Goal: Information Seeking & Learning: Find specific page/section

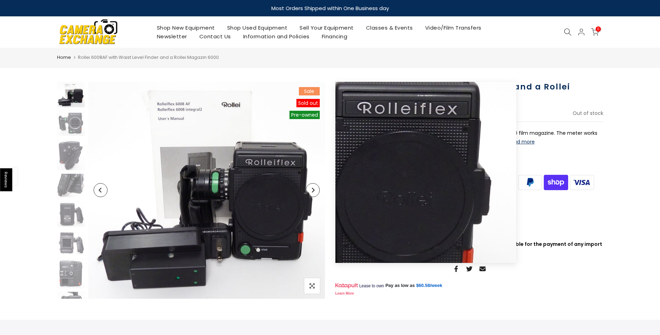
click at [317, 193] on button "Next" at bounding box center [313, 190] width 14 height 14
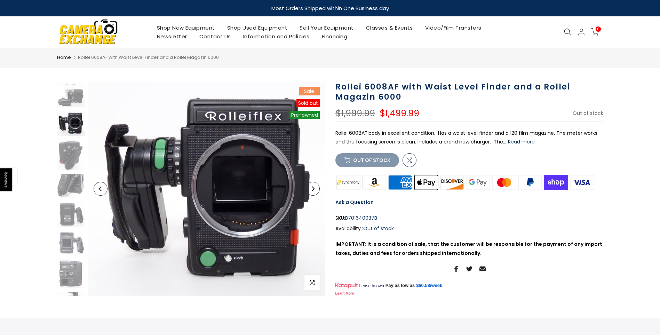
click at [316, 193] on button "Next" at bounding box center [313, 189] width 14 height 14
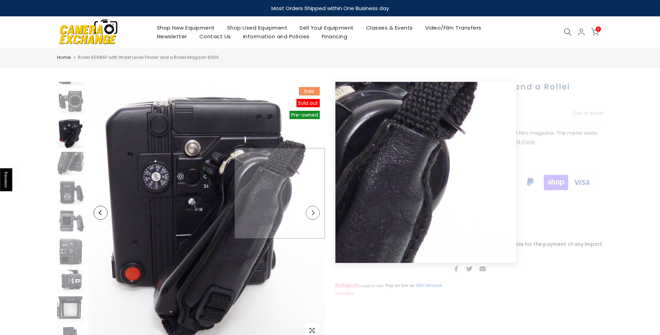
scroll to position [23, 0]
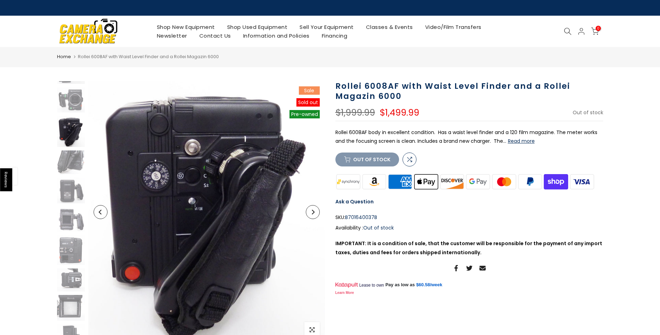
click at [311, 210] on icon "Next" at bounding box center [312, 211] width 5 height 5
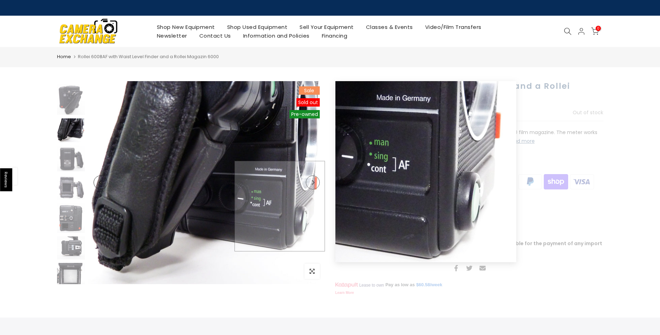
scroll to position [57, 0]
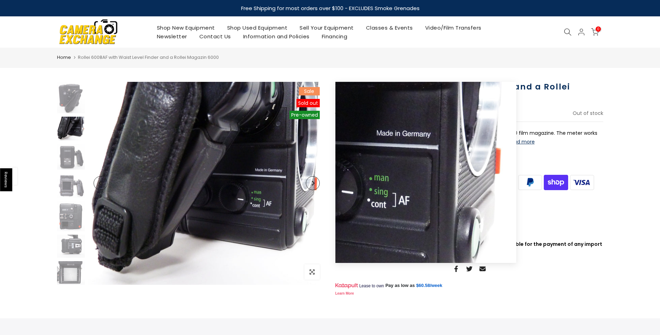
click at [316, 187] on button "Next" at bounding box center [313, 183] width 14 height 14
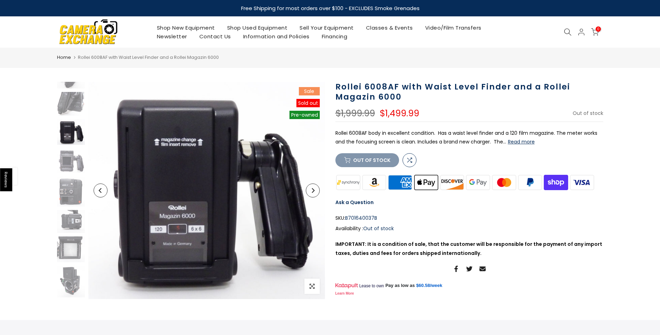
scroll to position [84, 0]
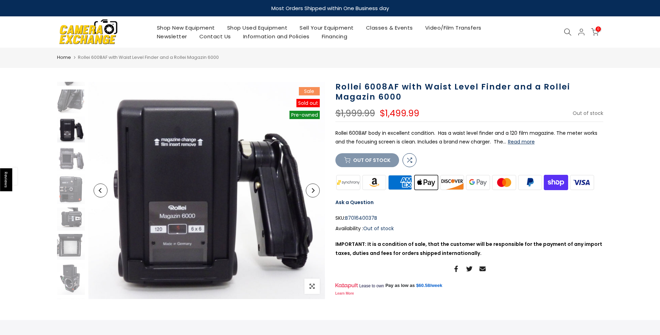
click at [310, 187] on button "Next" at bounding box center [313, 190] width 14 height 14
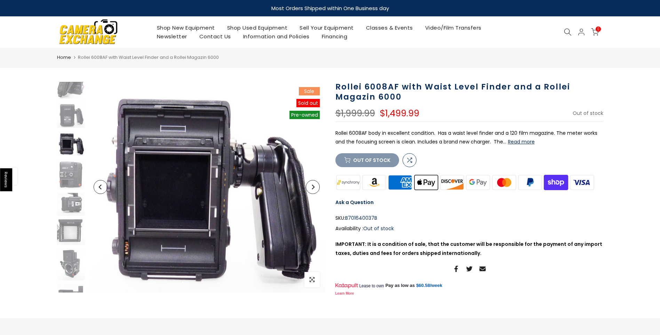
click at [310, 187] on icon "Next" at bounding box center [312, 186] width 5 height 5
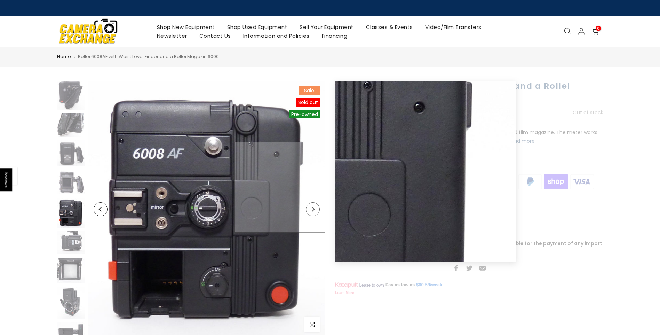
scroll to position [60, 0]
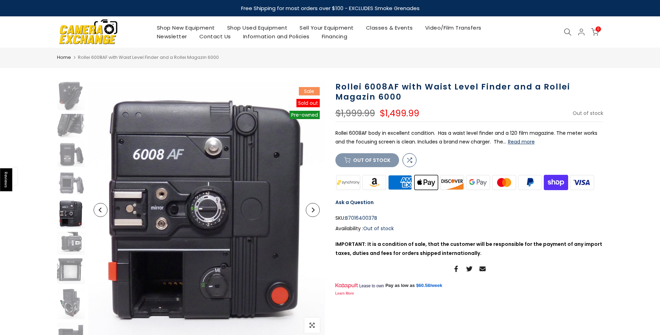
click at [315, 212] on button "Next" at bounding box center [313, 210] width 14 height 14
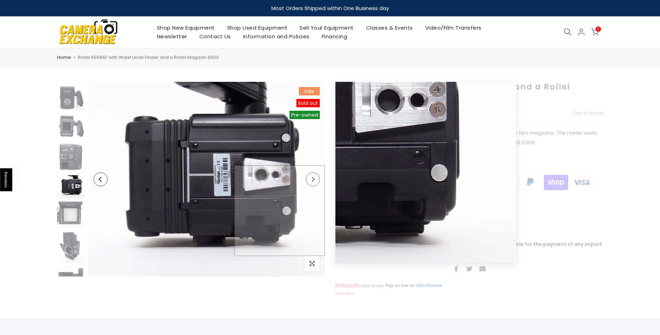
scroll to position [121, 0]
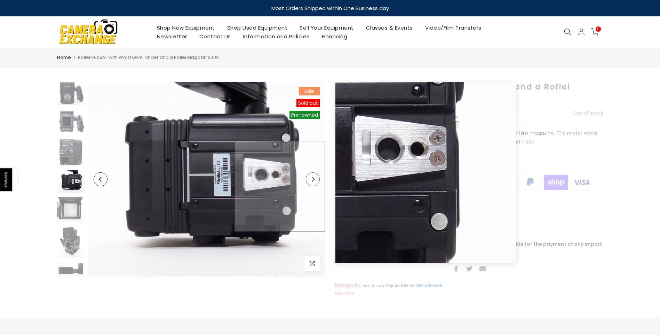
click at [317, 186] on img at bounding box center [206, 179] width 236 height 194
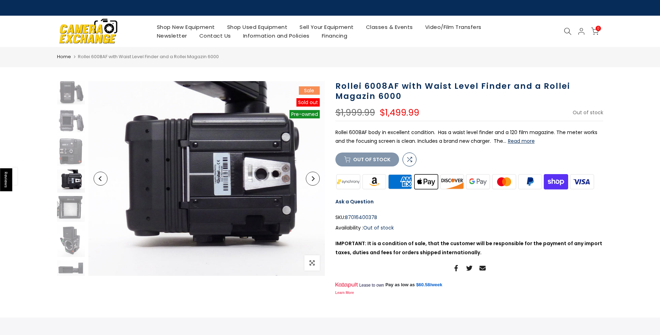
click at [313, 180] on button "Next" at bounding box center [313, 178] width 14 height 14
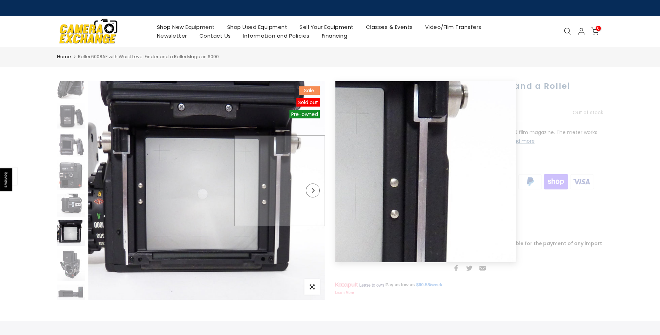
scroll to position [97, 0]
click at [313, 180] on img at bounding box center [206, 190] width 236 height 218
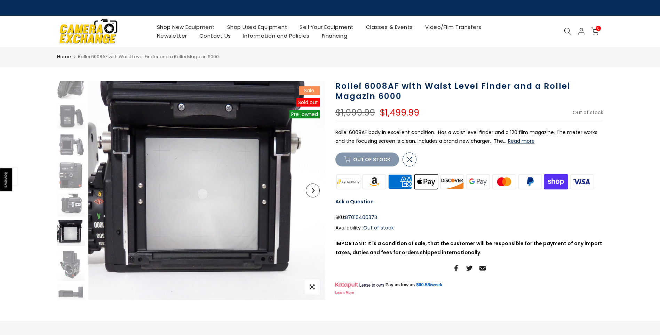
click at [312, 191] on icon "Next" at bounding box center [312, 190] width 5 height 5
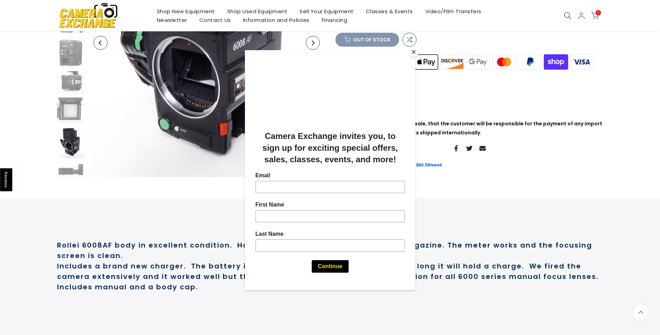
scroll to position [174, 0]
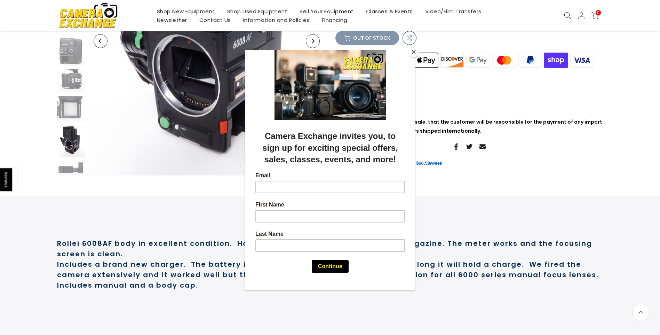
click at [414, 52] on button "Close" at bounding box center [413, 52] width 10 height 10
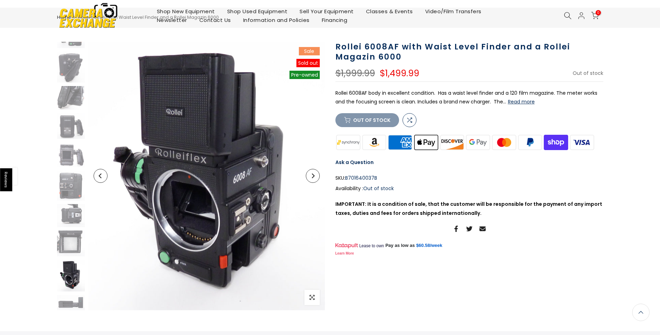
scroll to position [0, 0]
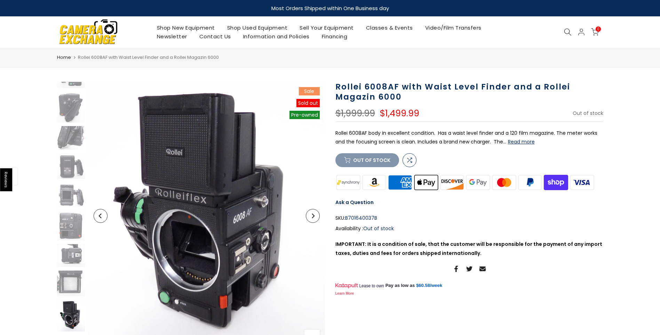
click at [565, 32] on icon at bounding box center [568, 32] width 8 height 8
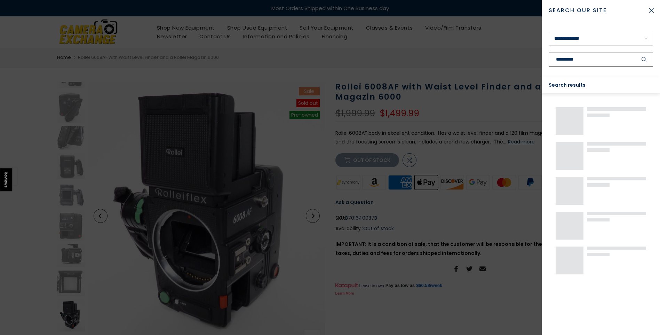
type input "**********"
click at [635, 53] on button "submit" at bounding box center [643, 60] width 17 height 14
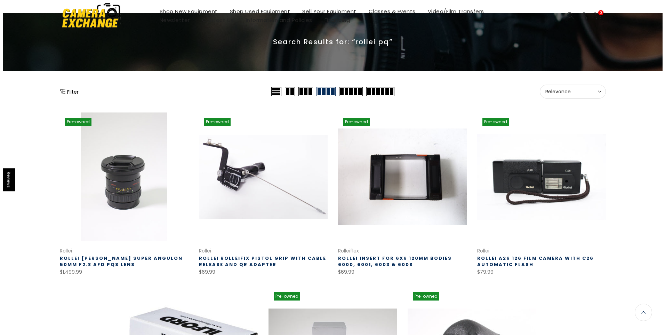
scroll to position [11, 0]
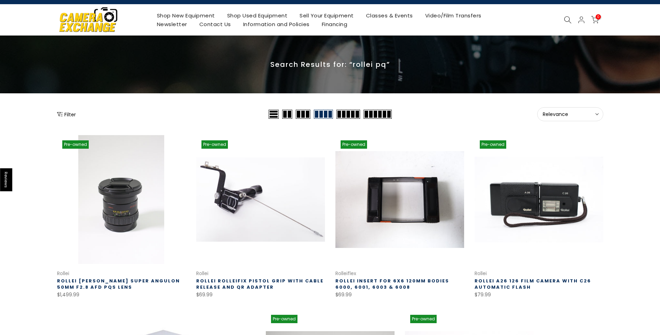
click at [567, 18] on icon at bounding box center [568, 20] width 8 height 8
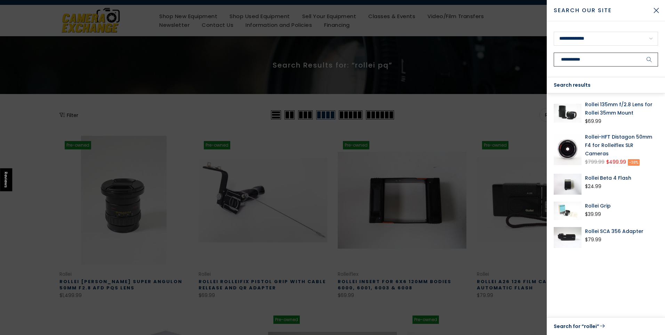
type input "**********"
click at [641, 53] on button "submit" at bounding box center [649, 60] width 17 height 14
